Goal: Task Accomplishment & Management: Use online tool/utility

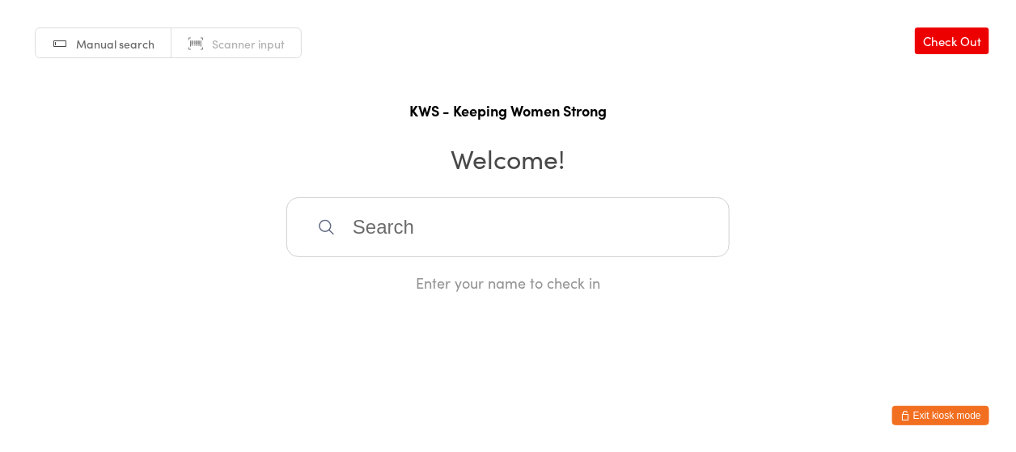
click at [501, 243] on input "search" at bounding box center [507, 227] width 443 height 60
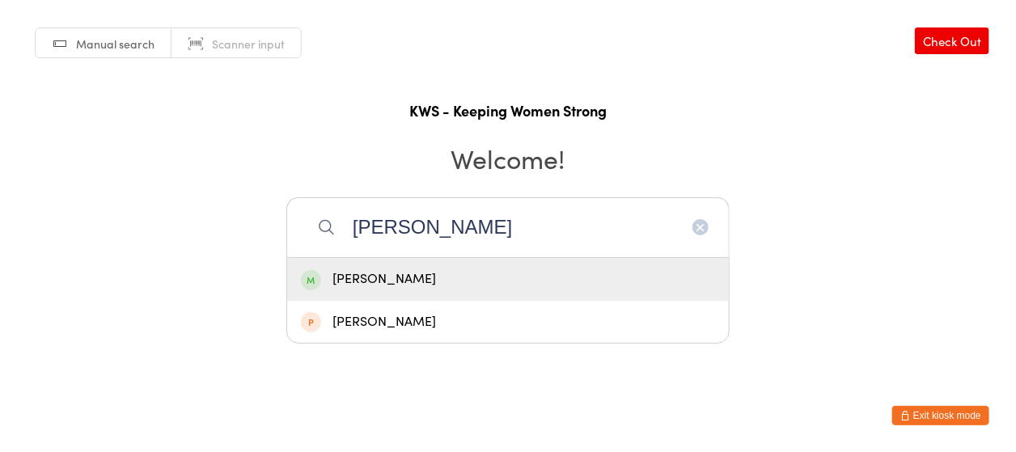
type input "[PERSON_NAME]"
click at [444, 274] on div "[PERSON_NAME]" at bounding box center [508, 279] width 414 height 22
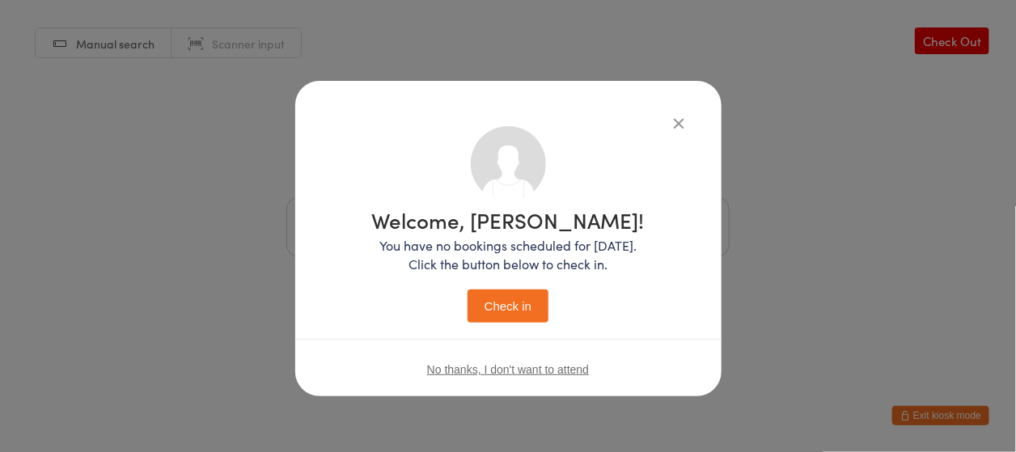
click at [485, 308] on button "Check in" at bounding box center [507, 306] width 81 height 33
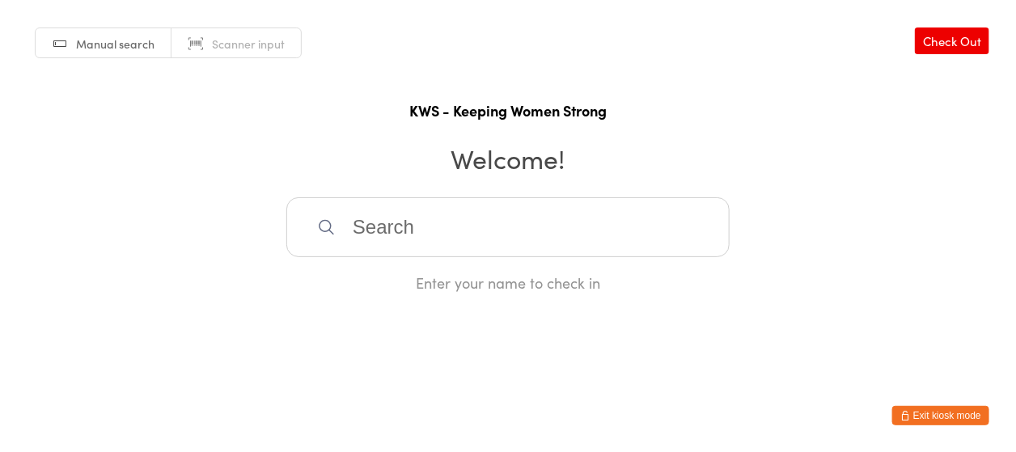
click at [391, 238] on input "search" at bounding box center [507, 227] width 443 height 60
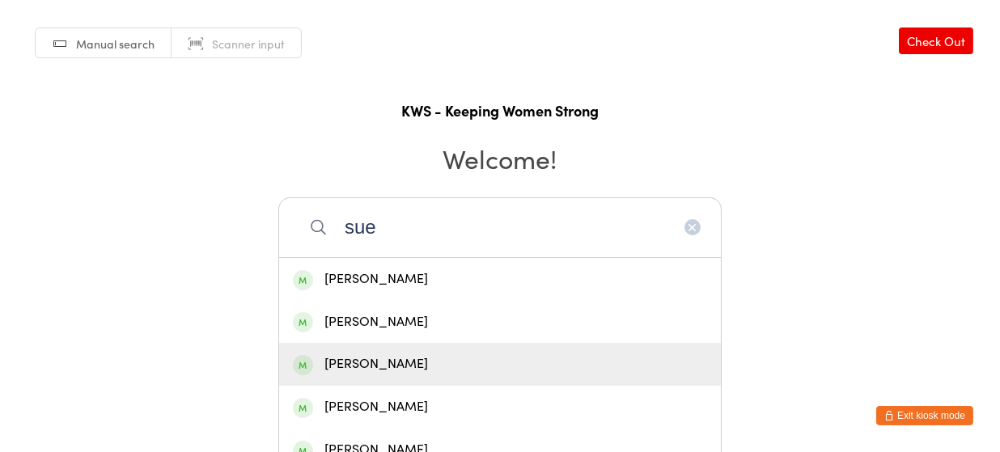
type input "sue"
click at [387, 360] on div "[PERSON_NAME]" at bounding box center [500, 364] width 414 height 22
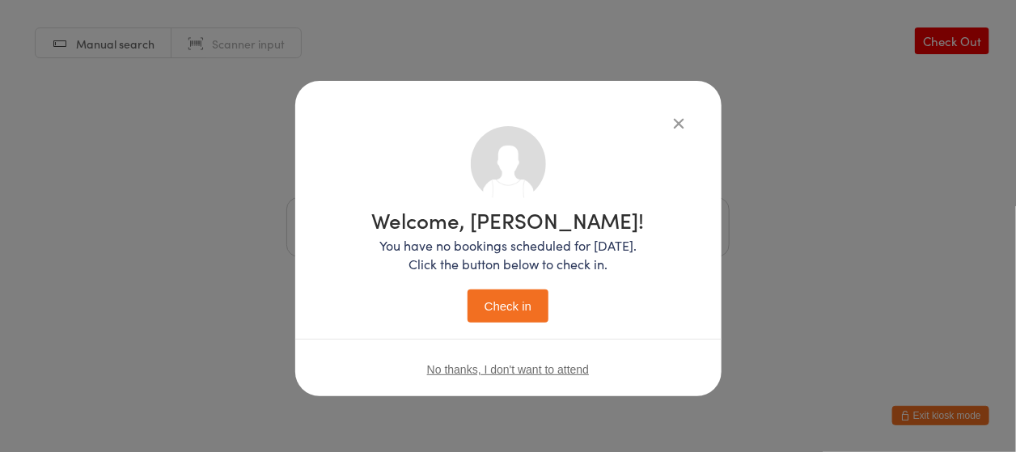
click at [513, 302] on button "Check in" at bounding box center [507, 306] width 81 height 33
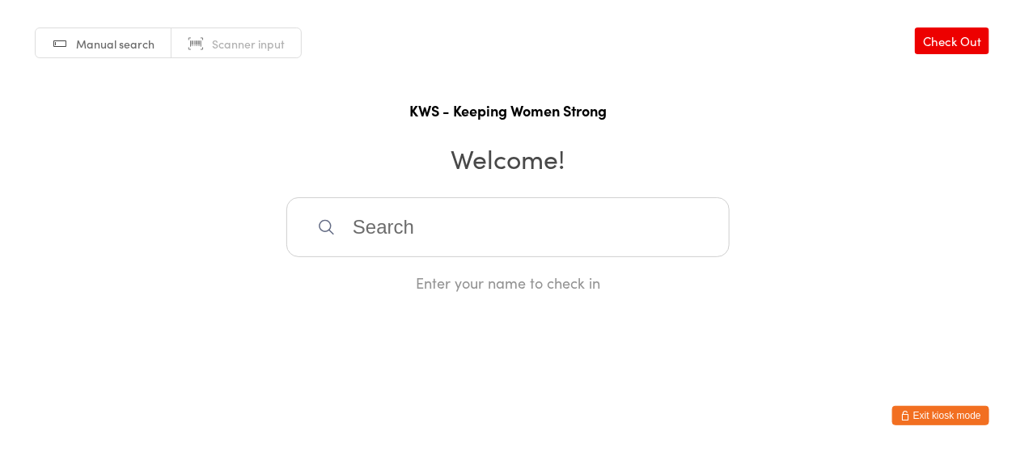
click at [514, 226] on input "search" at bounding box center [507, 227] width 443 height 60
type input "Anous"
click at [459, 279] on div "[PERSON_NAME]" at bounding box center [508, 279] width 414 height 22
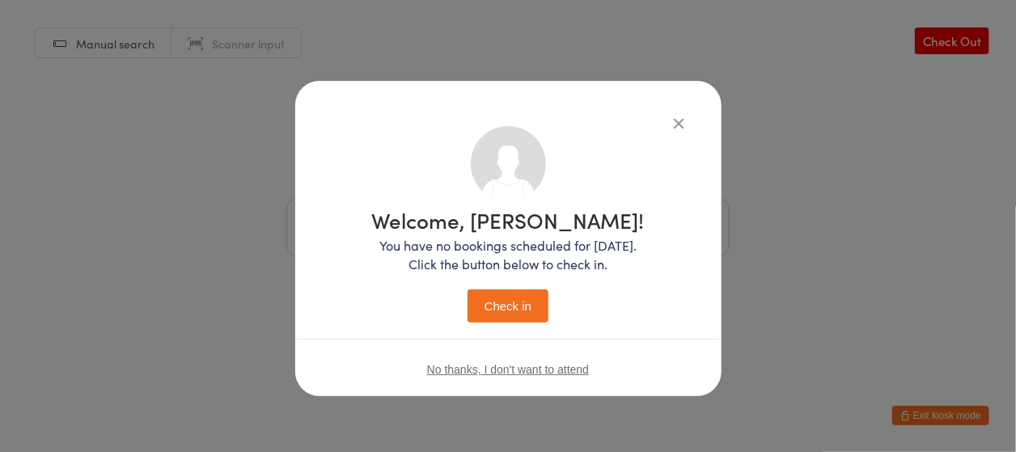
click at [478, 296] on button "Check in" at bounding box center [507, 306] width 81 height 33
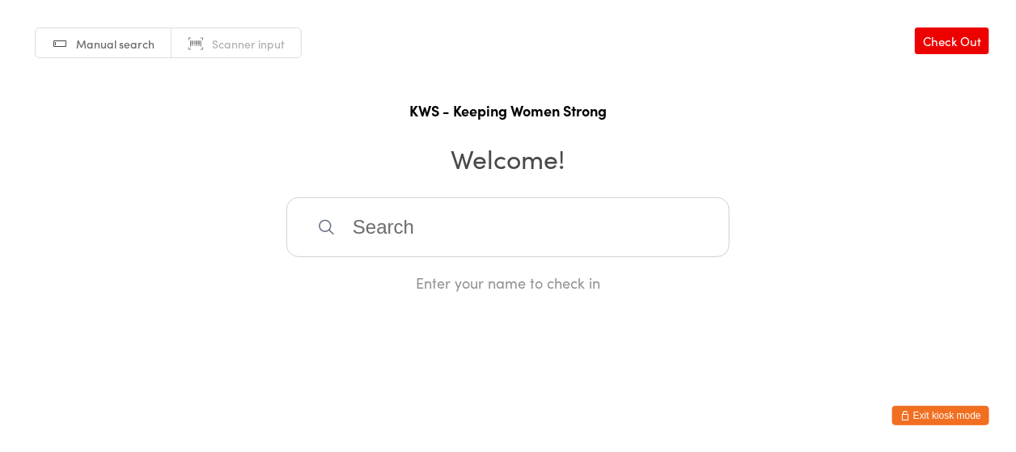
click at [455, 243] on input "search" at bounding box center [507, 227] width 443 height 60
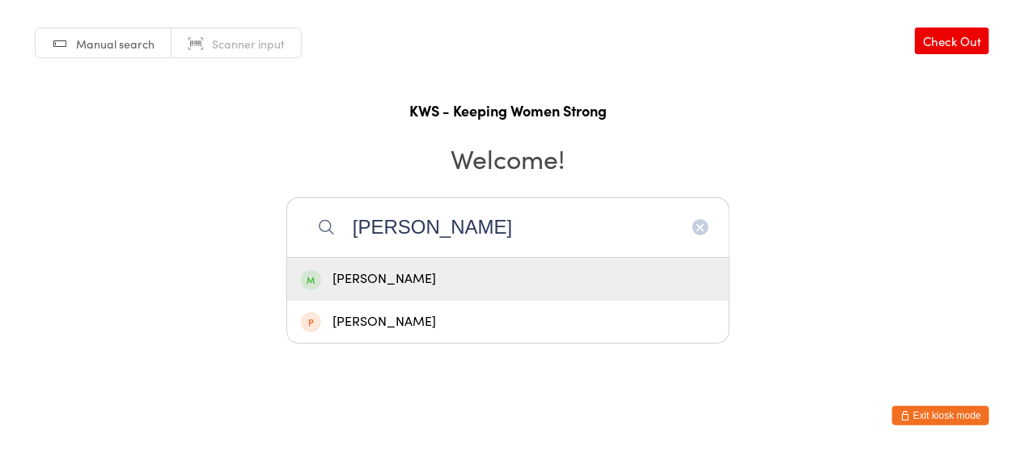
type input "[PERSON_NAME]"
click at [441, 273] on div "[PERSON_NAME]" at bounding box center [508, 279] width 414 height 22
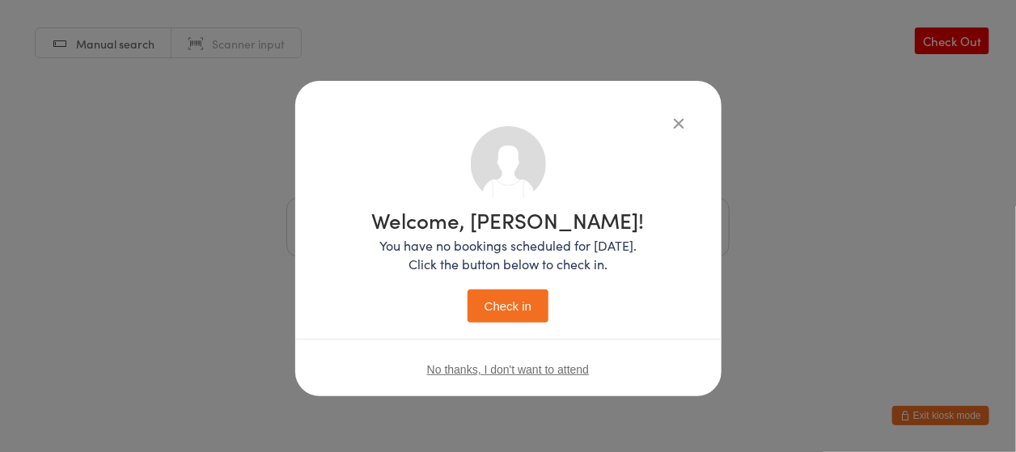
click at [521, 294] on button "Check in" at bounding box center [507, 306] width 81 height 33
